Goal: Task Accomplishment & Management: Complete application form

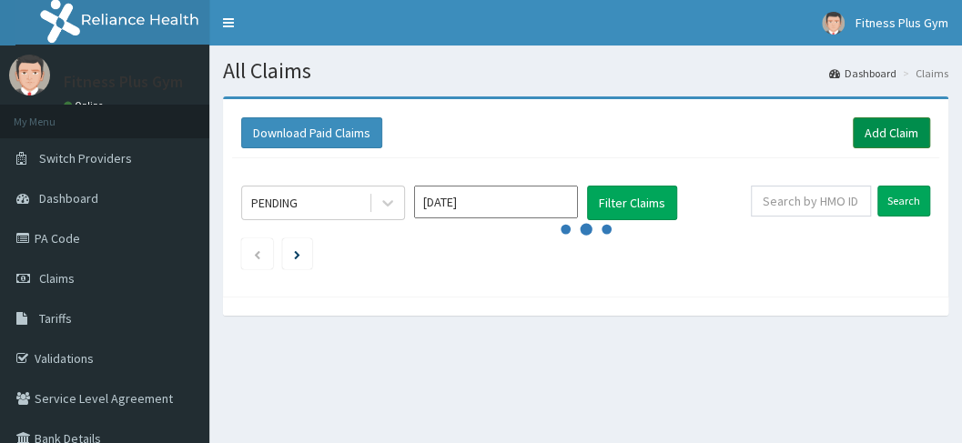
click at [881, 130] on link "Add Claim" at bounding box center [890, 132] width 77 height 31
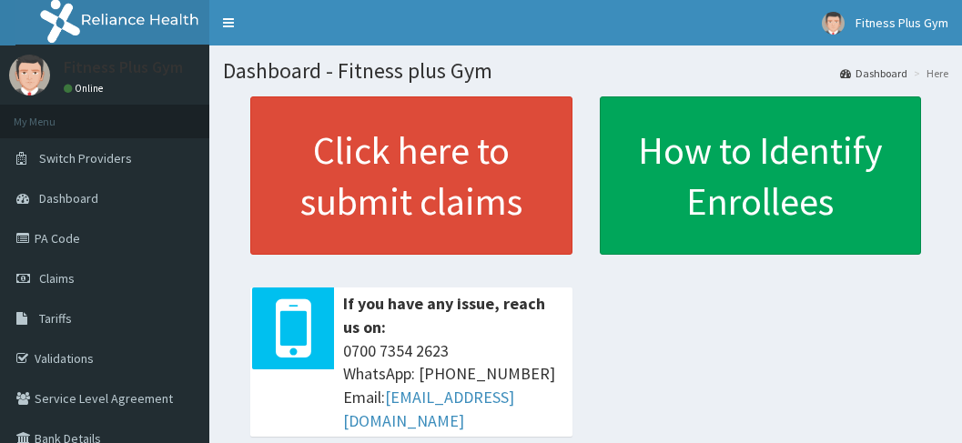
click at [89, 283] on link "Claims" at bounding box center [104, 278] width 209 height 40
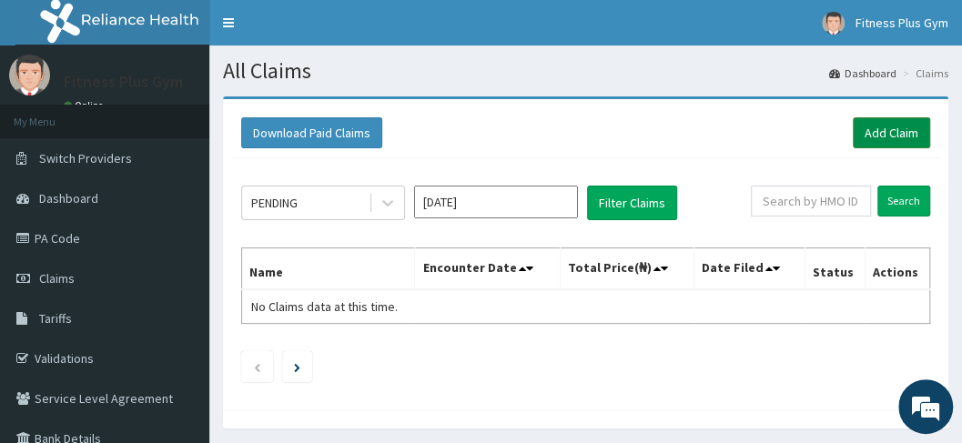
click at [870, 135] on link "Add Claim" at bounding box center [890, 132] width 77 height 31
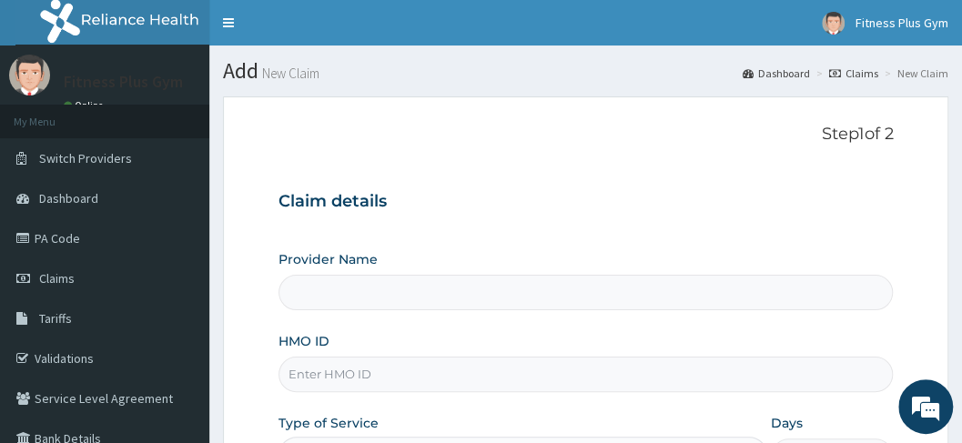
type input "Fitness plus Gym"
type input "1"
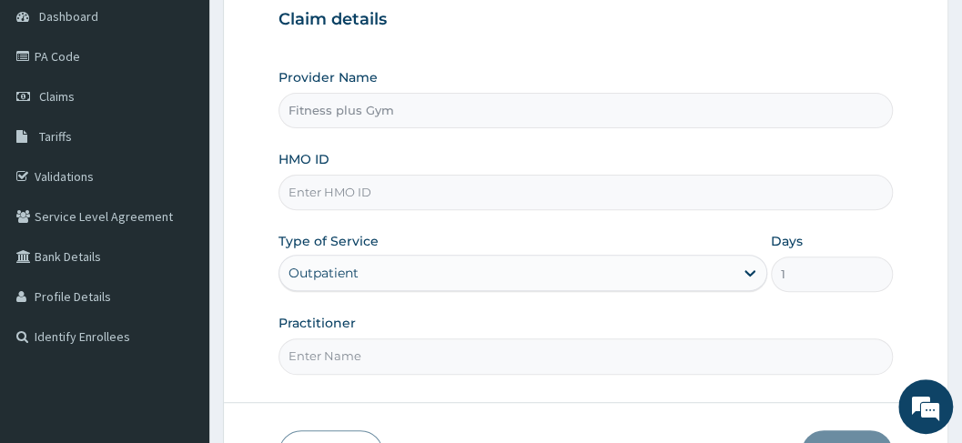
click at [396, 194] on input "HMO ID" at bounding box center [585, 192] width 615 height 35
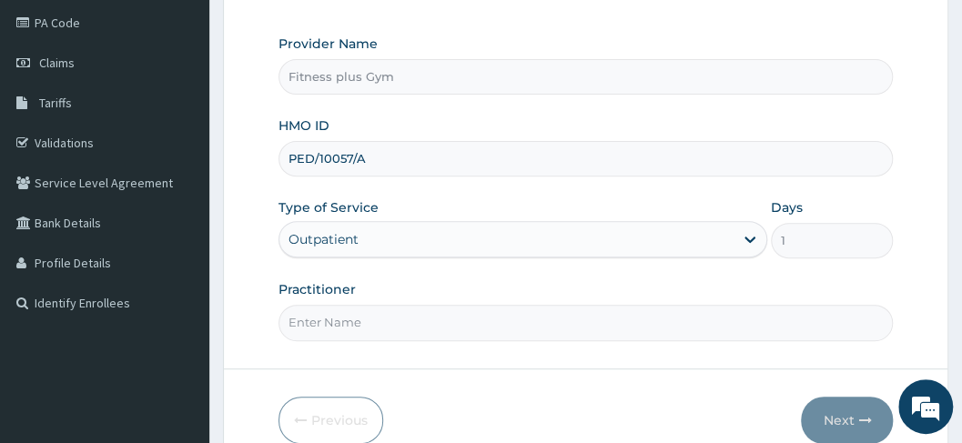
scroll to position [242, 0]
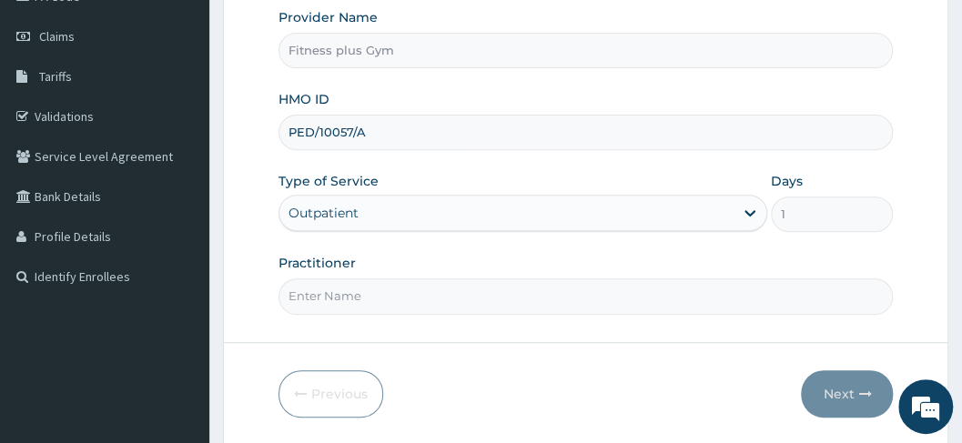
type input "PED/10057/A"
click at [391, 287] on input "Practitioner" at bounding box center [585, 295] width 615 height 35
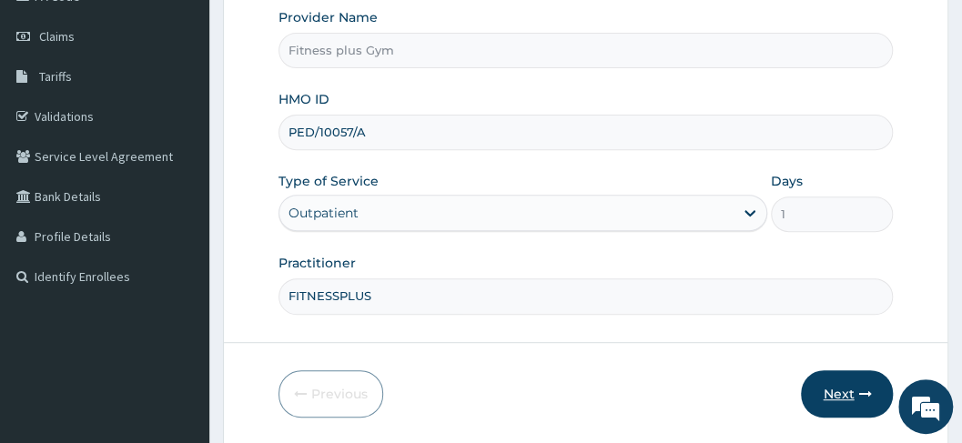
type input "FITNESSPLUS"
click at [864, 388] on icon "button" at bounding box center [864, 394] width 13 height 13
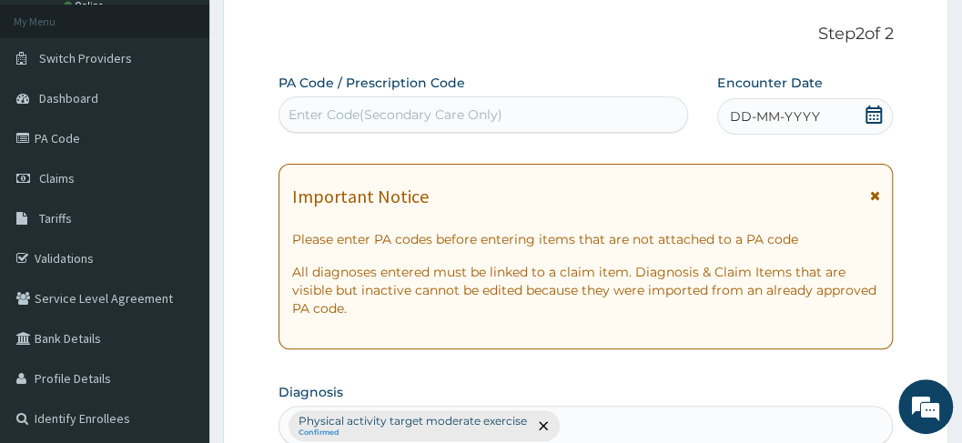
scroll to position [60, 0]
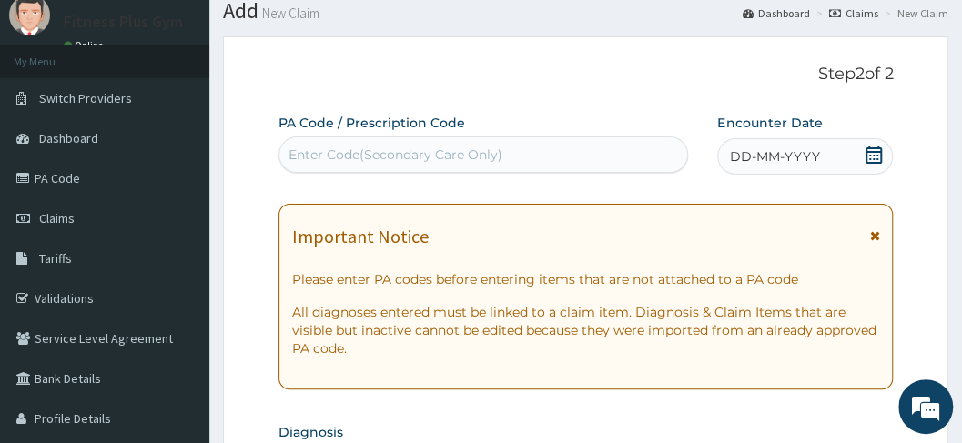
drag, startPoint x: 466, startPoint y: 177, endPoint x: 481, endPoint y: 169, distance: 17.5
click at [494, 163] on div "Enter Code(Secondary Care Only)" at bounding box center [483, 154] width 408 height 29
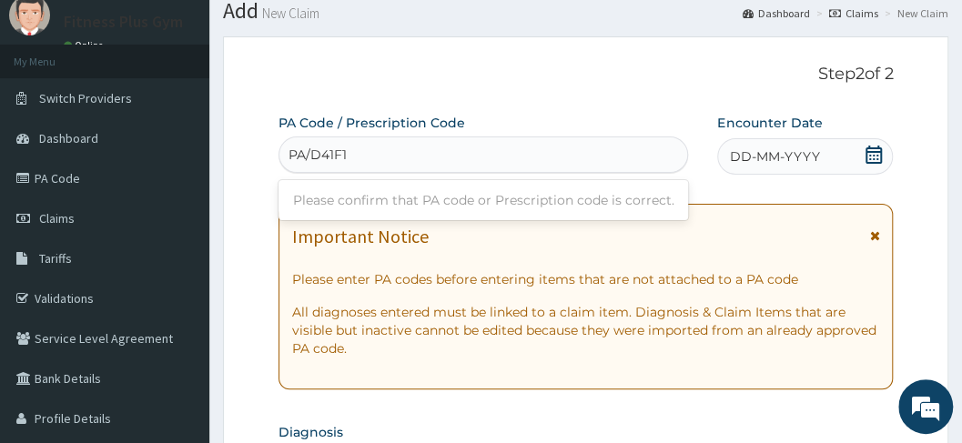
type input "PA/D41F16"
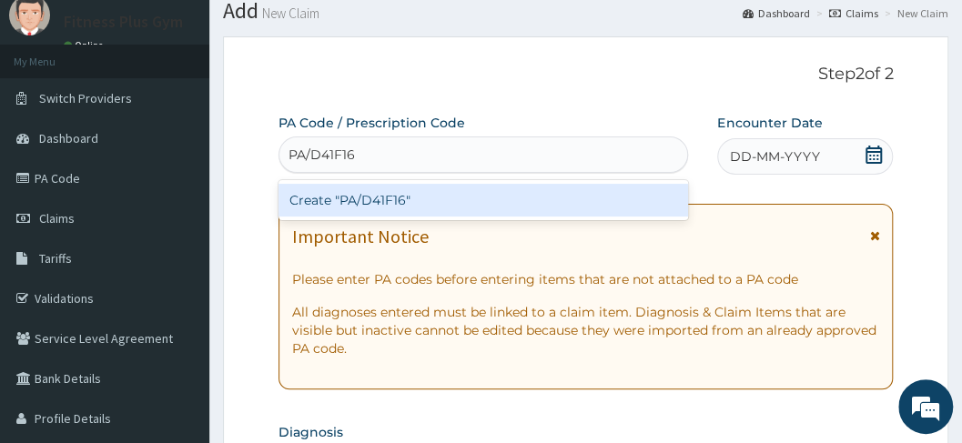
click at [515, 195] on div "Create "PA/D41F16"" at bounding box center [483, 200] width 410 height 33
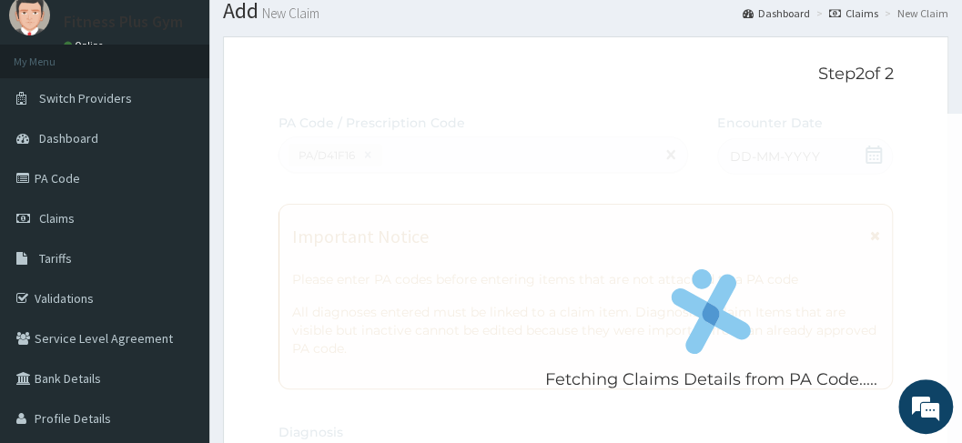
click at [572, 186] on div "Fetching Claims Details from PA Code....." at bounding box center [710, 335] width 865 height 443
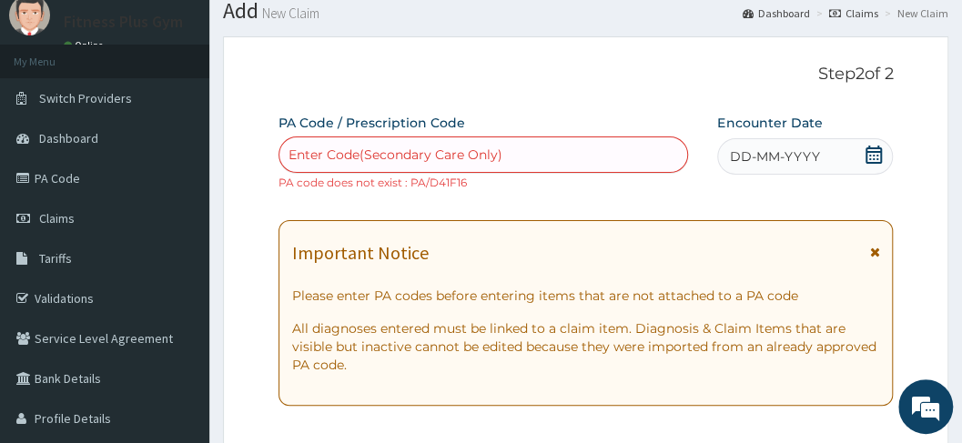
click at [572, 186] on div "Enter Code(Secondary Care Only) PA code does not exist : PA/D41F16" at bounding box center [483, 163] width 410 height 55
click at [833, 156] on div "DD-MM-YYYY" at bounding box center [805, 156] width 176 height 36
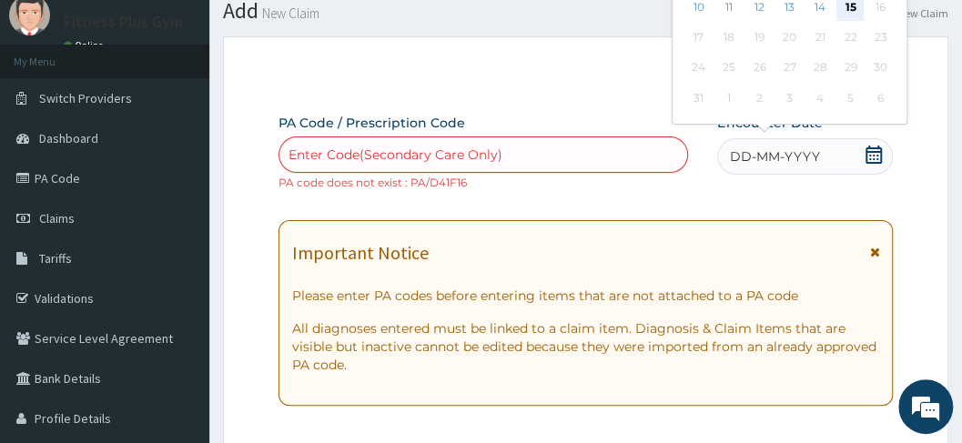
click at [847, 11] on div "15" at bounding box center [849, 7] width 27 height 27
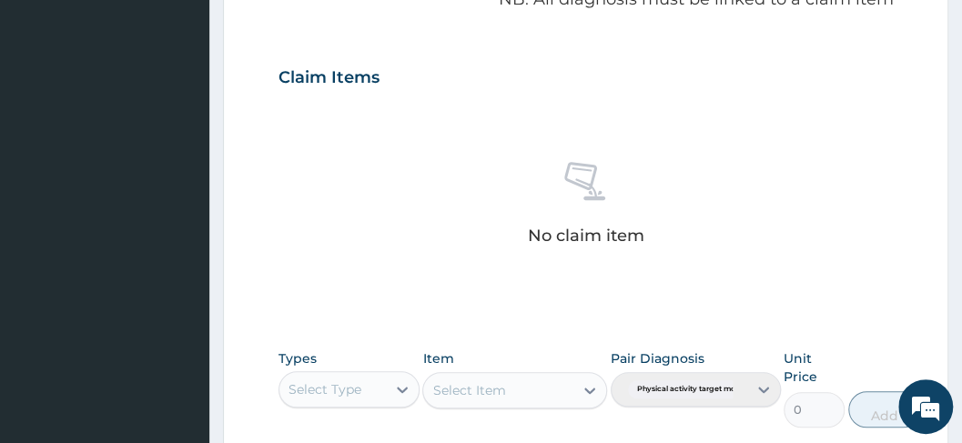
scroll to position [667, 0]
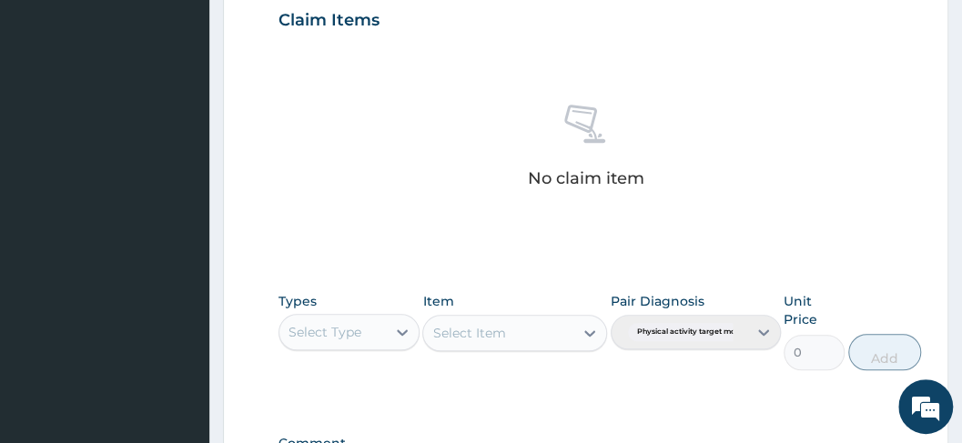
click at [370, 344] on div "Select Type" at bounding box center [332, 331] width 106 height 29
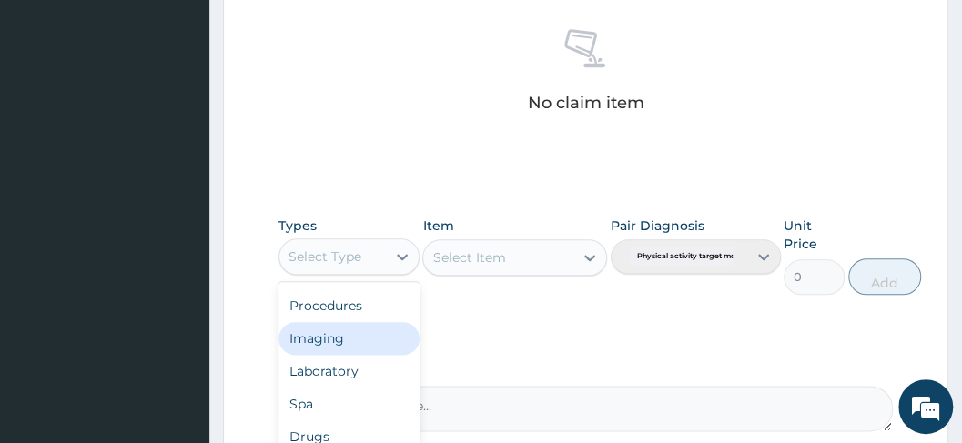
scroll to position [849, 0]
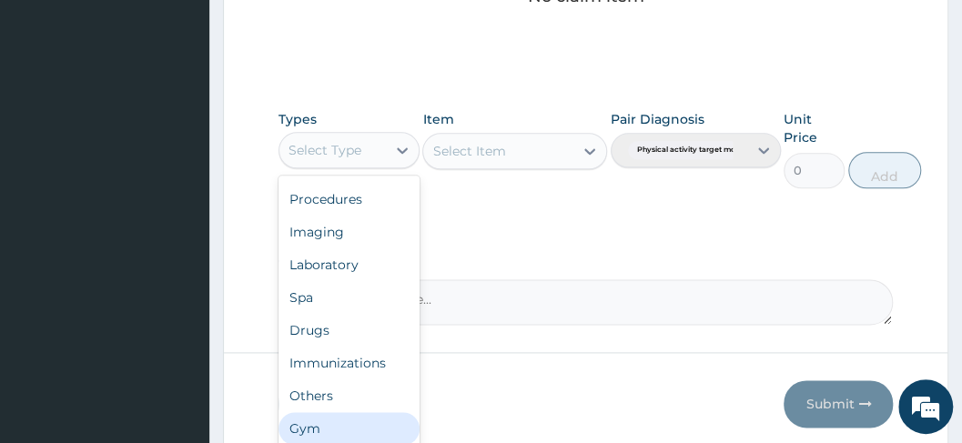
drag, startPoint x: 358, startPoint y: 427, endPoint x: 388, endPoint y: 384, distance: 51.7
click at [368, 417] on div "Gym" at bounding box center [348, 428] width 141 height 33
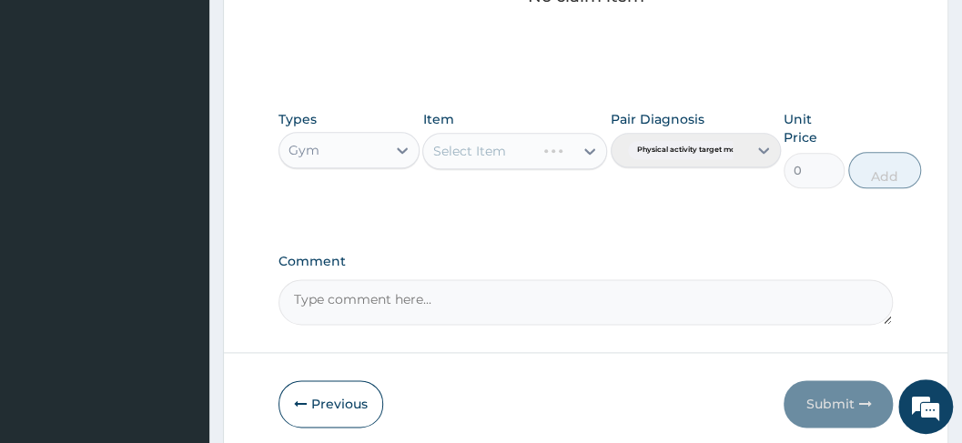
click at [517, 148] on div "Select Item" at bounding box center [514, 151] width 185 height 36
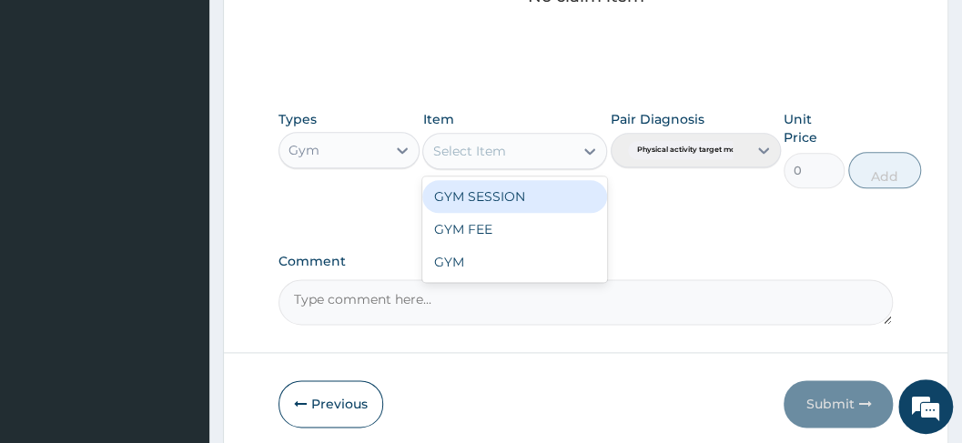
click at [518, 154] on div "Select Item" at bounding box center [498, 150] width 150 height 29
click at [518, 196] on div "GYM SESSION" at bounding box center [514, 196] width 185 height 33
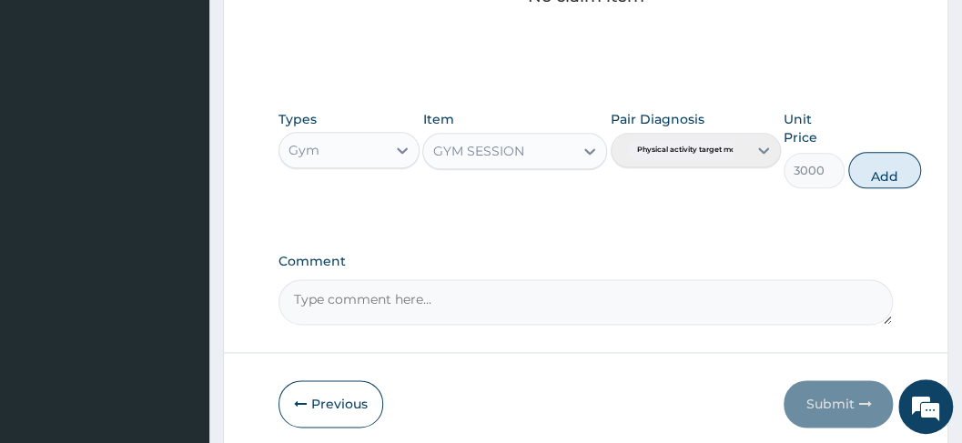
drag, startPoint x: 885, startPoint y: 166, endPoint x: 864, endPoint y: 277, distance: 113.8
click at [882, 177] on button "Add" at bounding box center [884, 170] width 73 height 36
type input "0"
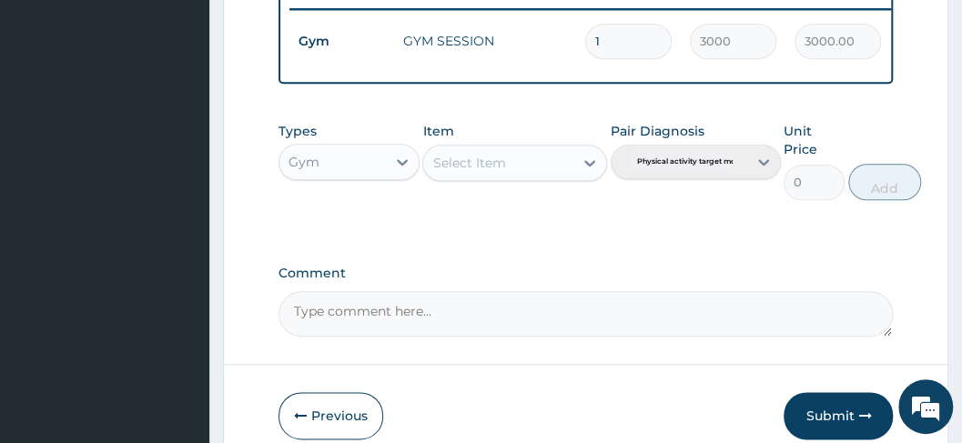
drag, startPoint x: 861, startPoint y: 424, endPoint x: 828, endPoint y: 425, distance: 32.8
click at [859, 422] on icon "button" at bounding box center [864, 415] width 13 height 13
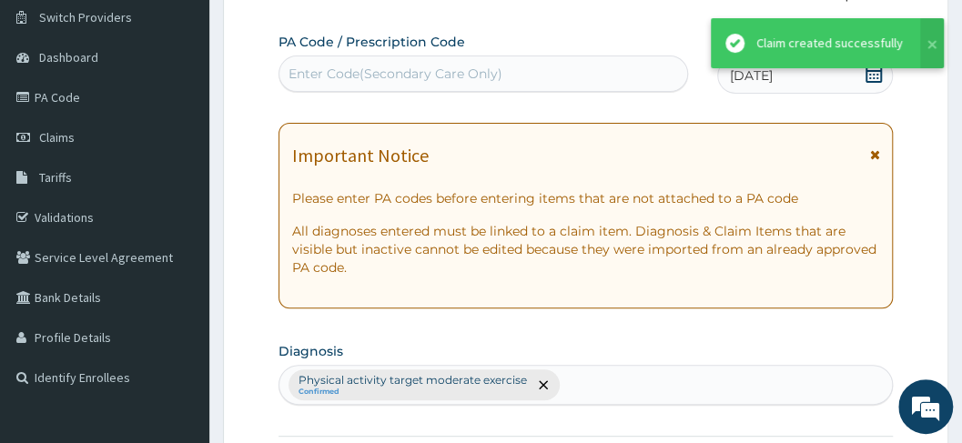
scroll to position [750, 0]
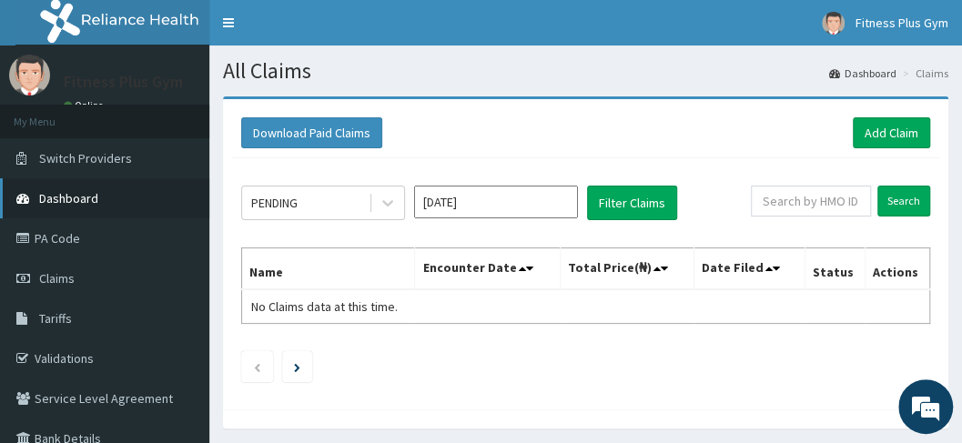
drag, startPoint x: 0, startPoint y: 182, endPoint x: 0, endPoint y: 197, distance: 15.5
